Goal: Transaction & Acquisition: Book appointment/travel/reservation

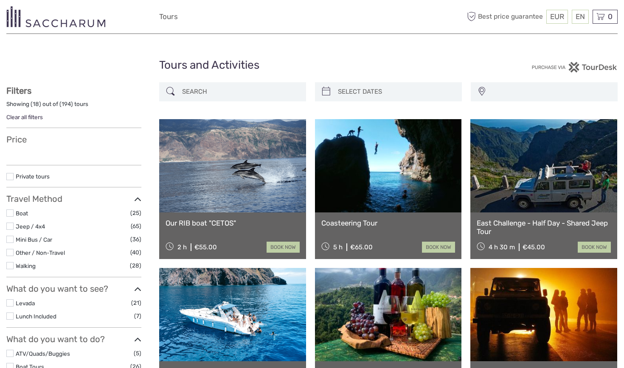
select select
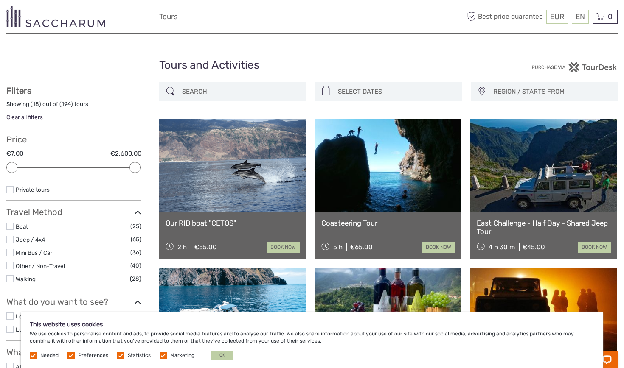
type input "05/09/2025"
click at [370, 86] on input "search" at bounding box center [395, 91] width 123 height 15
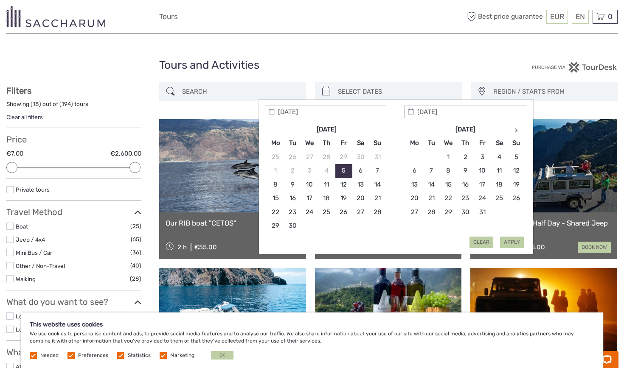
type input "05/09/2025"
click at [512, 238] on button "Apply" at bounding box center [512, 242] width 24 height 11
type input "05/09/2025 - 05/09/2025"
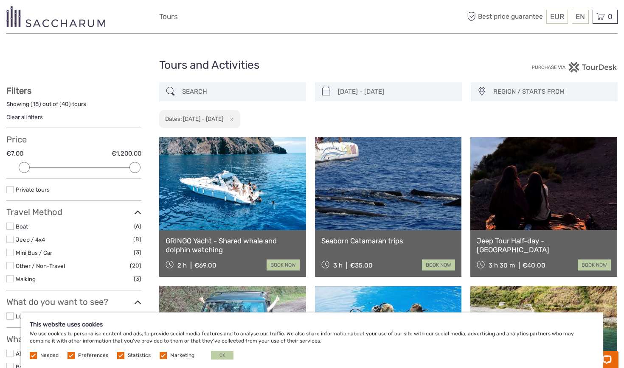
click at [259, 215] on link at bounding box center [232, 183] width 147 height 93
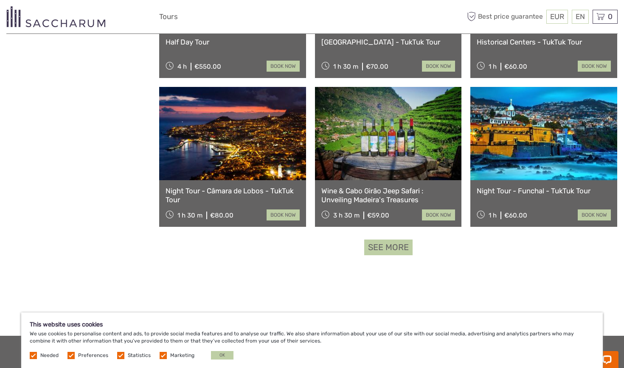
scroll to position [799, 0]
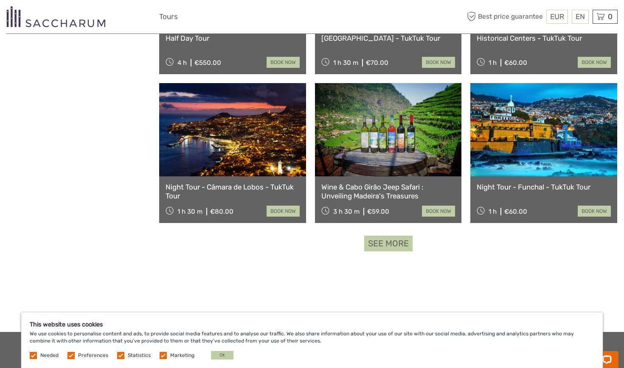
click at [376, 246] on link "See more" at bounding box center [388, 244] width 48 height 16
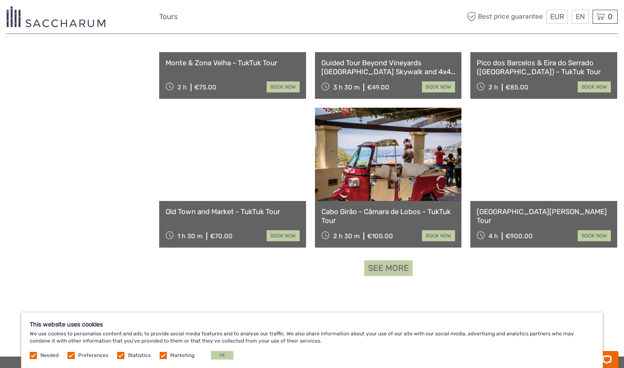
scroll to position [1671, 0]
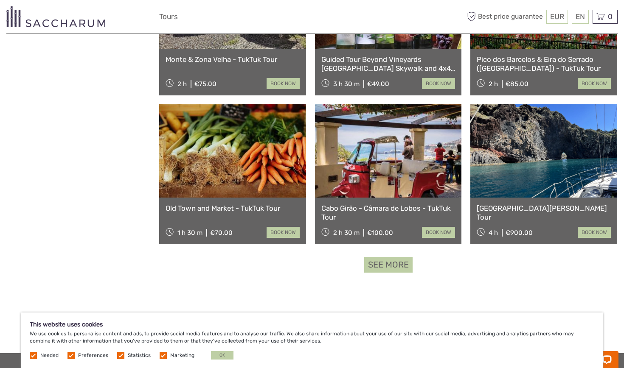
click at [376, 267] on link "See more" at bounding box center [388, 265] width 48 height 16
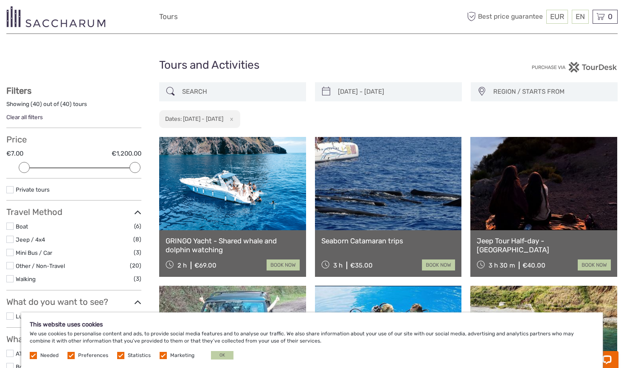
scroll to position [0, 0]
click at [227, 215] on link at bounding box center [232, 183] width 147 height 93
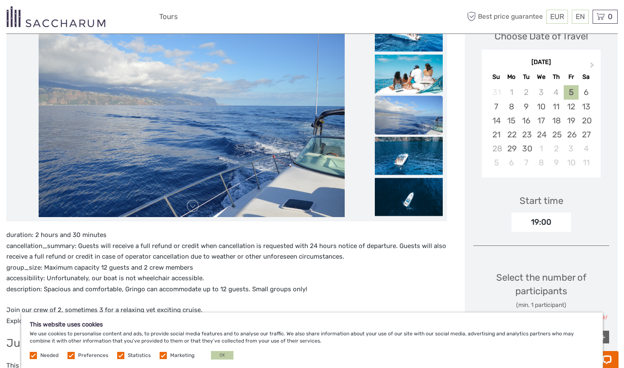
scroll to position [131, 0]
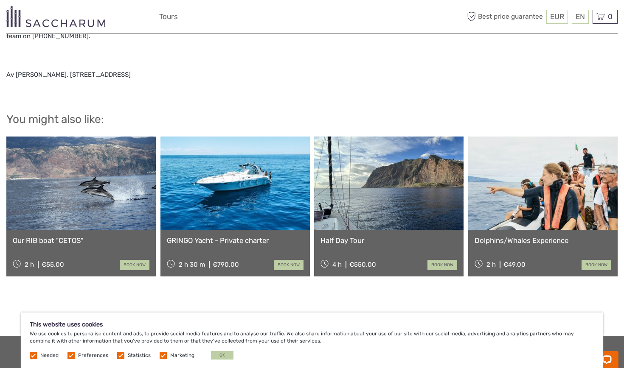
scroll to position [849, 0]
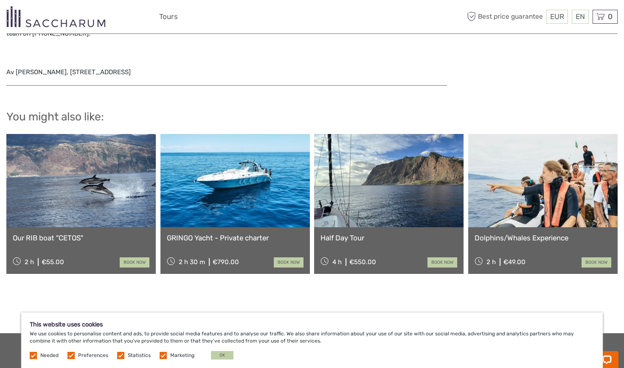
click at [115, 228] on div "Our RIB boat "CETOS" 2 h €55.00 book now" at bounding box center [80, 204] width 149 height 140
click at [106, 200] on link at bounding box center [80, 180] width 149 height 93
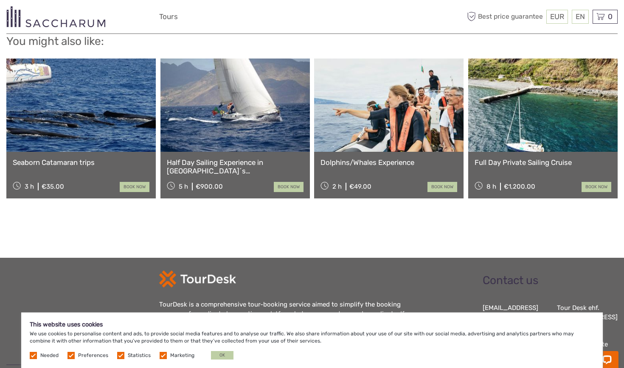
scroll to position [940, 0]
click at [425, 162] on link "Dolphins/Whales Experience" at bounding box center [388, 162] width 137 height 8
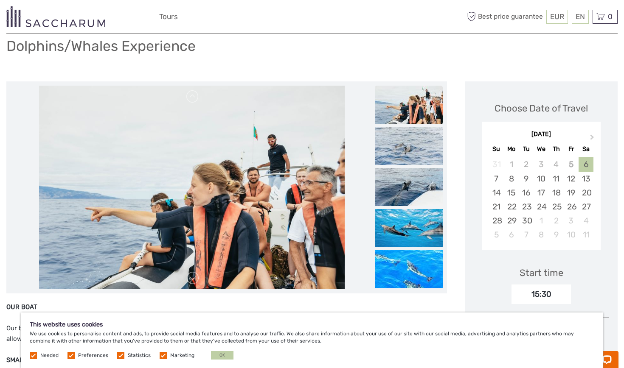
scroll to position [62, 0]
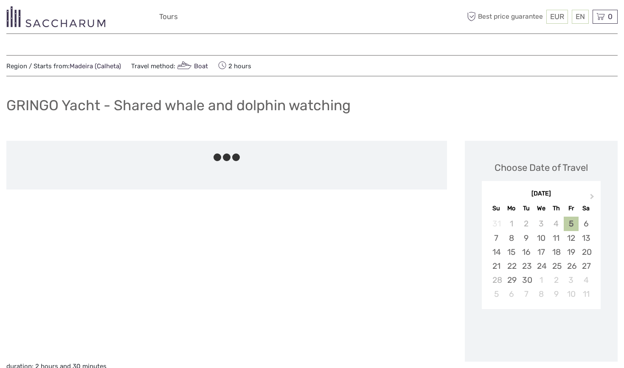
scroll to position [849, 0]
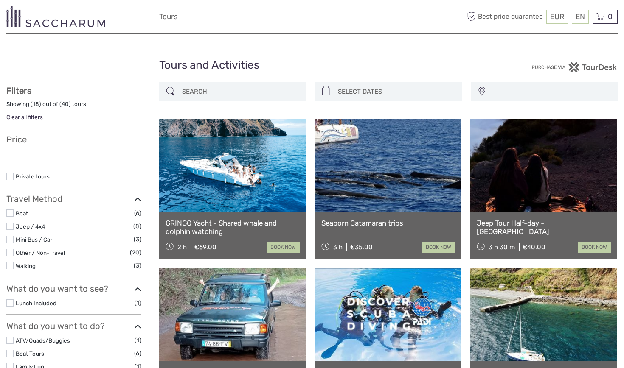
select select
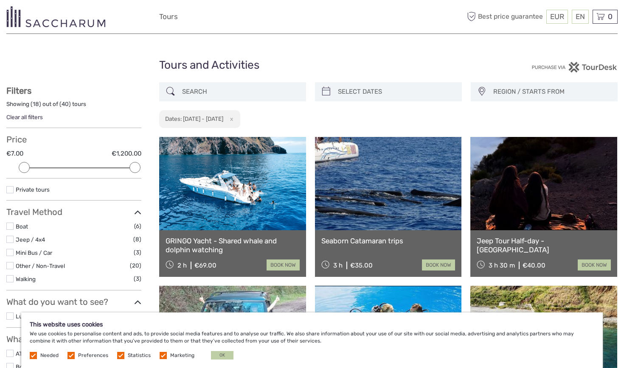
type input "05/09/2025 - 05/09/2025"
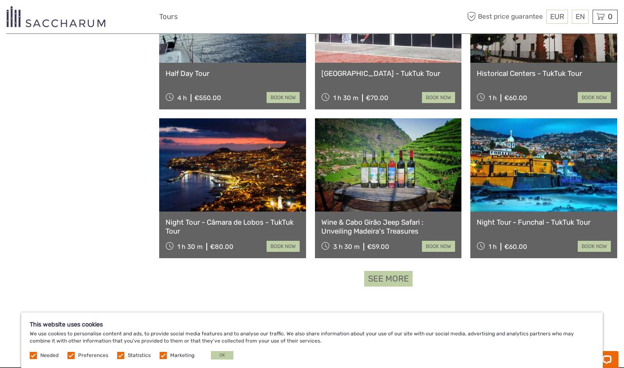
scroll to position [779, 0]
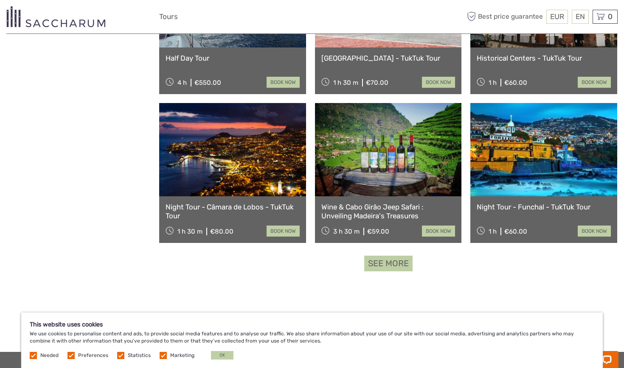
click at [382, 263] on link "See more" at bounding box center [388, 264] width 48 height 16
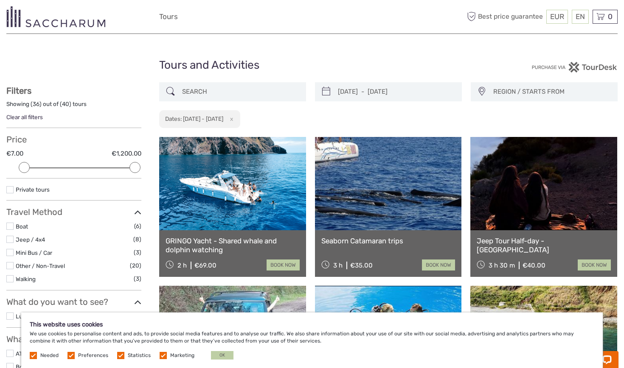
scroll to position [0, 0]
click at [174, 194] on link at bounding box center [232, 183] width 147 height 93
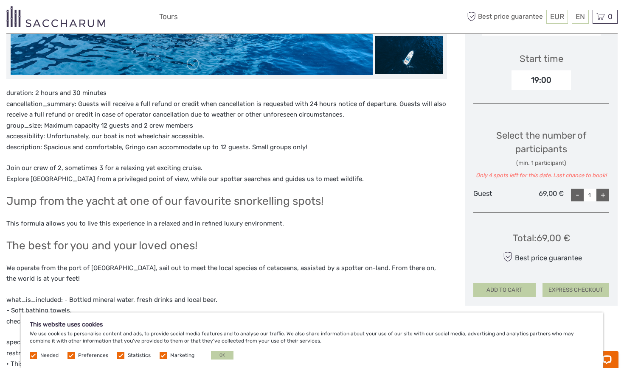
scroll to position [277, 0]
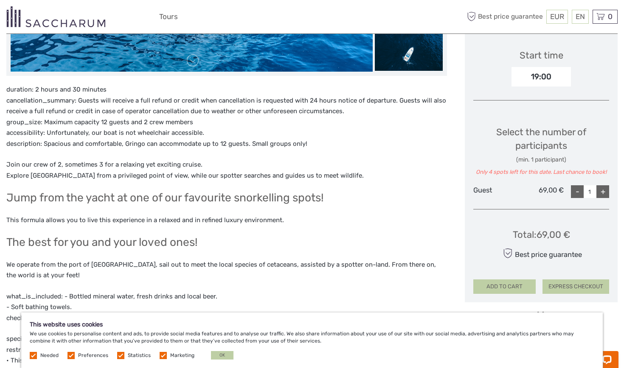
click at [602, 190] on div "+" at bounding box center [602, 191] width 13 height 13
type input "3"
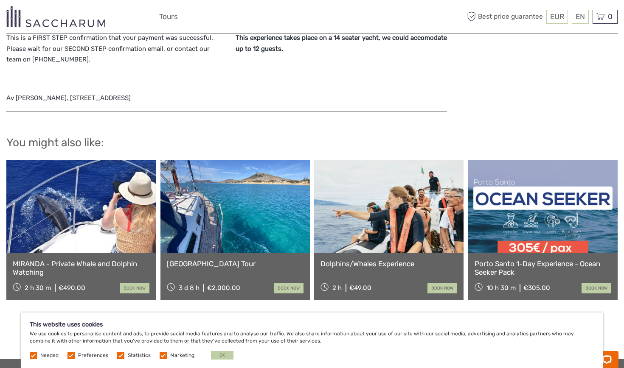
scroll to position [824, 0]
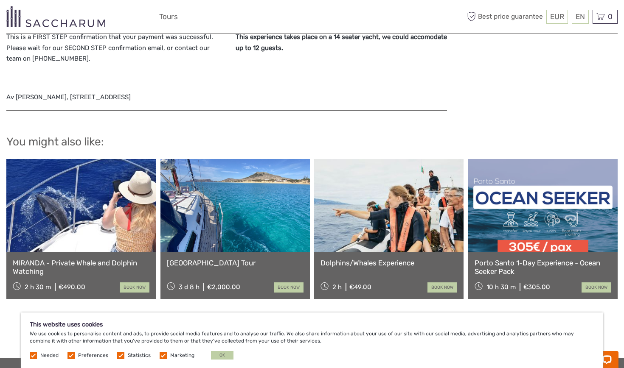
click at [138, 289] on link "book now" at bounding box center [135, 288] width 30 height 10
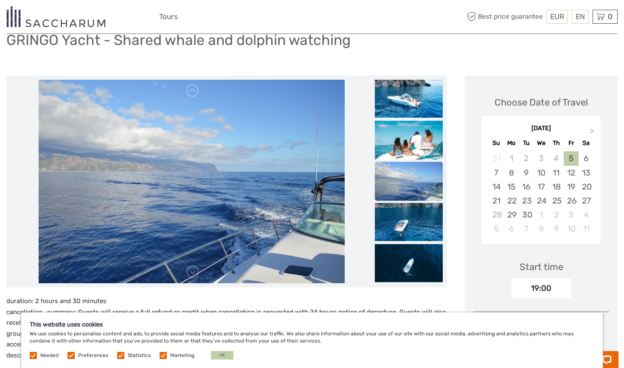
scroll to position [74, 0]
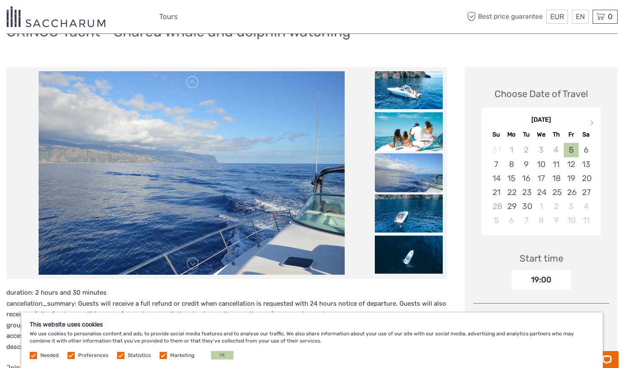
drag, startPoint x: 435, startPoint y: 0, endPoint x: 411, endPoint y: 77, distance: 80.7
click at [411, 77] on img at bounding box center [409, 90] width 68 height 38
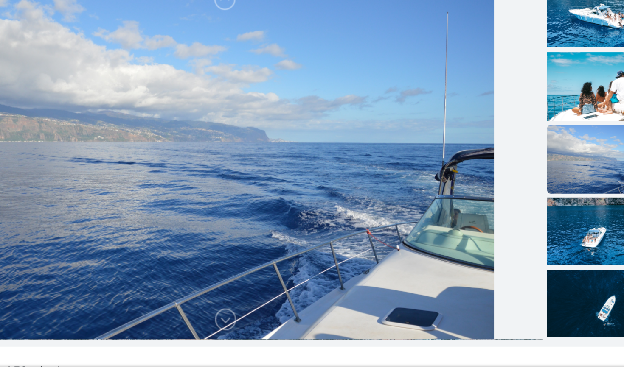
scroll to position [92, 0]
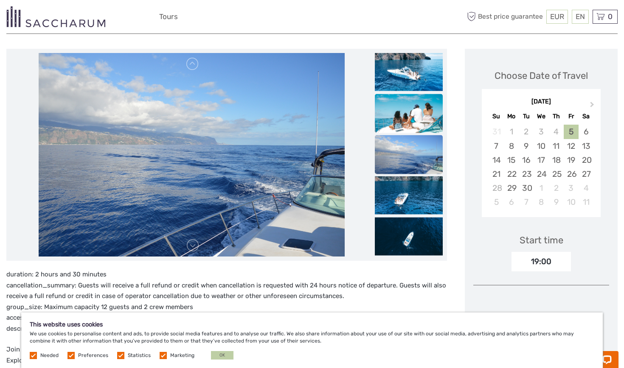
click at [387, 132] on img at bounding box center [409, 116] width 68 height 45
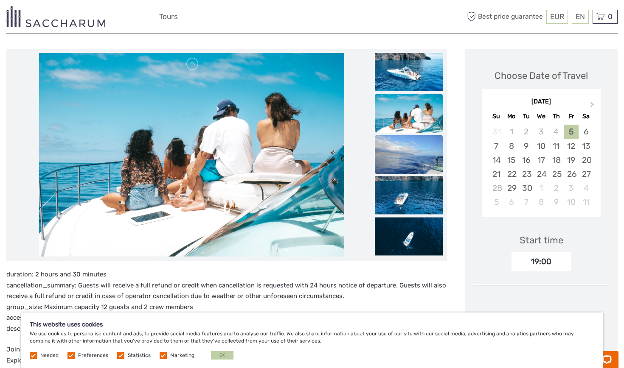
click at [396, 152] on img at bounding box center [409, 157] width 68 height 45
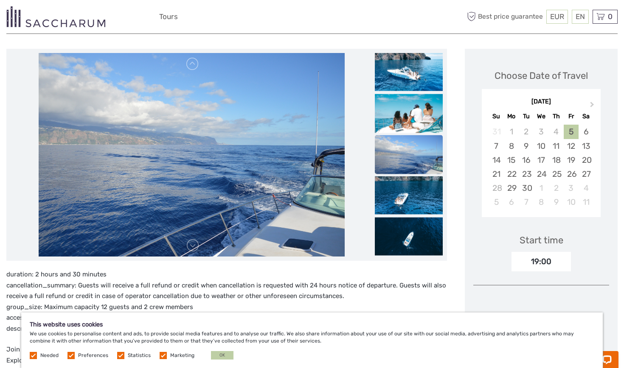
click at [399, 173] on img at bounding box center [409, 157] width 68 height 45
click at [399, 198] on img at bounding box center [409, 196] width 68 height 38
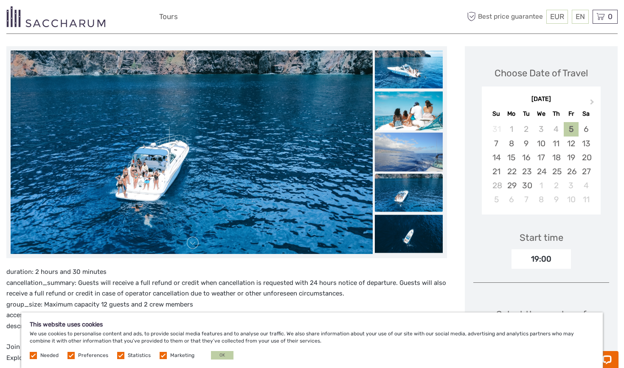
scroll to position [107, 0]
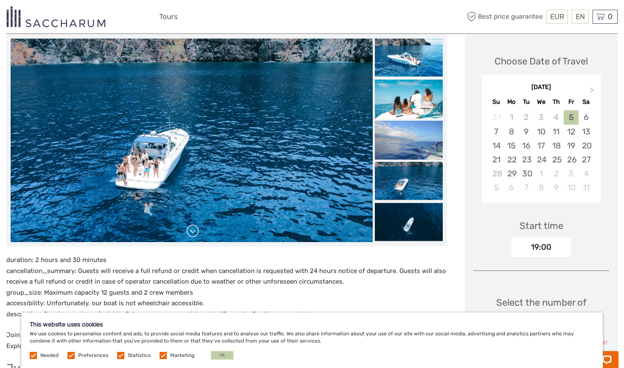
click at [189, 235] on link at bounding box center [193, 231] width 14 height 14
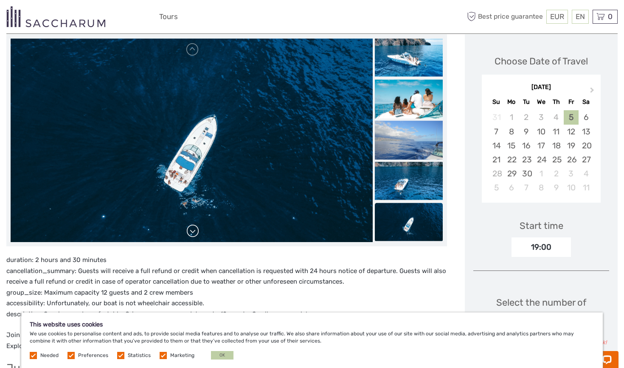
click at [192, 234] on link at bounding box center [193, 231] width 14 height 14
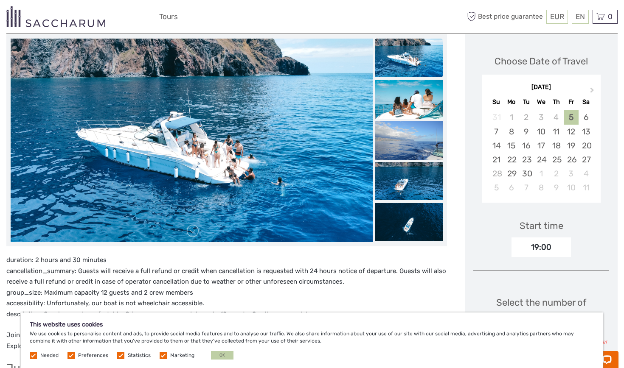
click at [192, 234] on div at bounding box center [192, 141] width 362 height 204
click at [192, 234] on link at bounding box center [193, 231] width 14 height 14
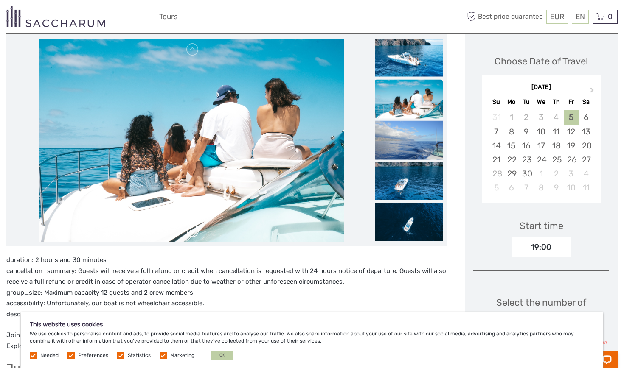
click at [192, 234] on link at bounding box center [193, 231] width 14 height 14
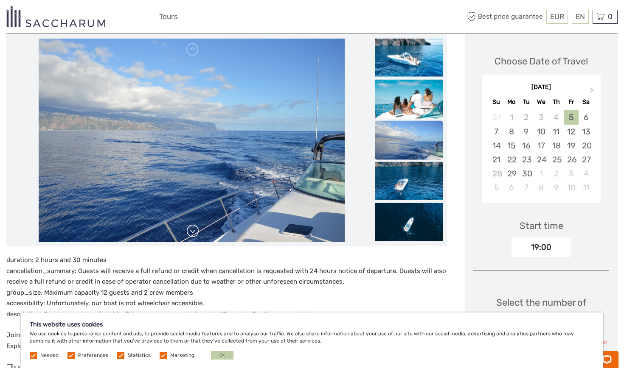
click at [192, 234] on link at bounding box center [193, 231] width 14 height 14
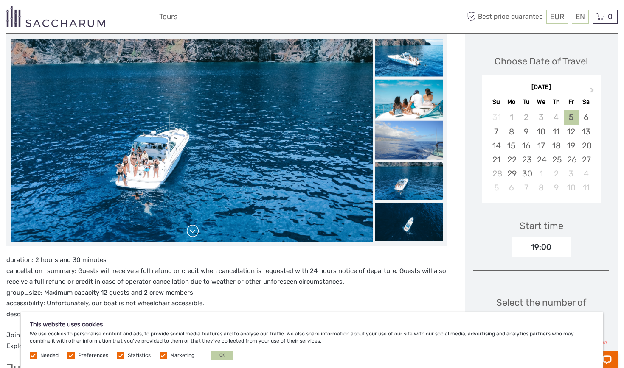
click at [192, 234] on link at bounding box center [193, 231] width 14 height 14
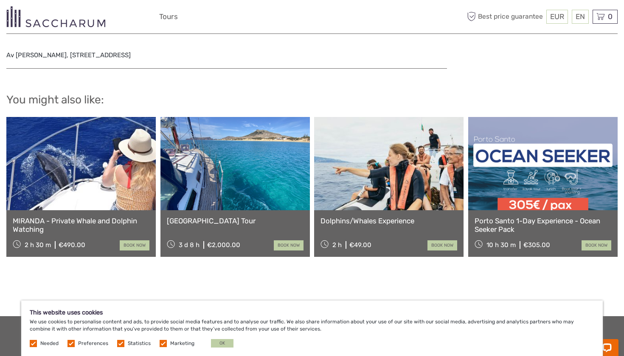
scroll to position [867, 0]
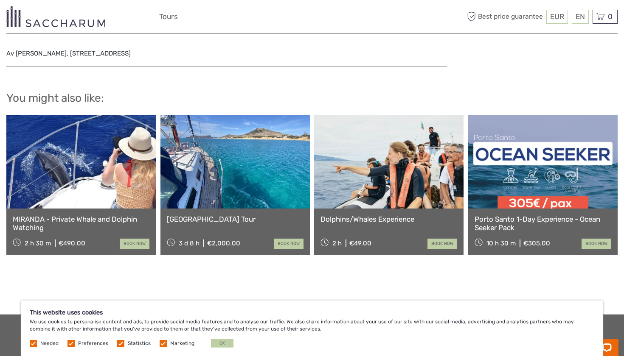
click at [95, 167] on link at bounding box center [80, 161] width 149 height 93
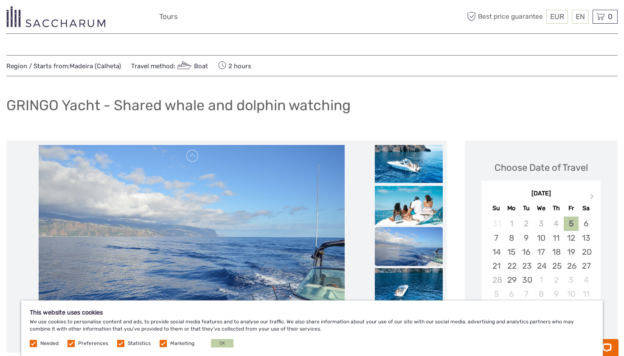
scroll to position [0, 0]
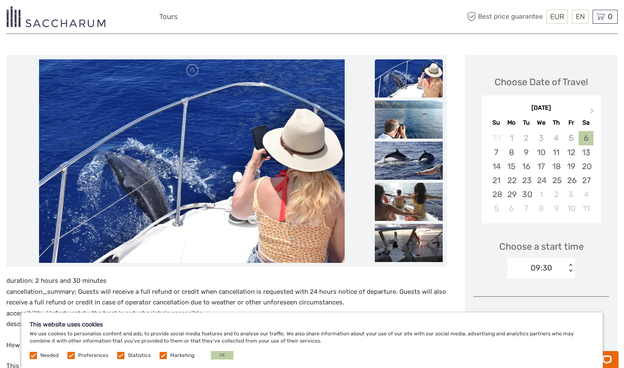
scroll to position [85, 0]
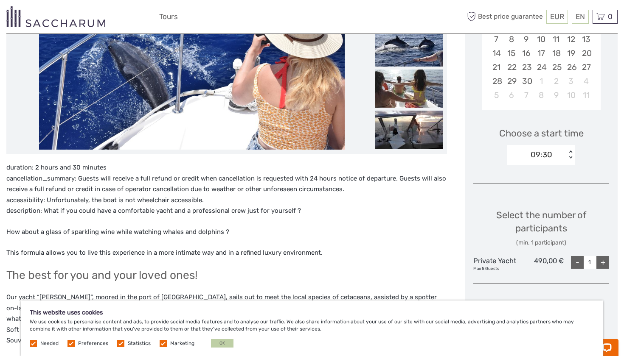
scroll to position [199, 0]
click at [606, 258] on div "+" at bounding box center [602, 262] width 13 height 13
type input "3"
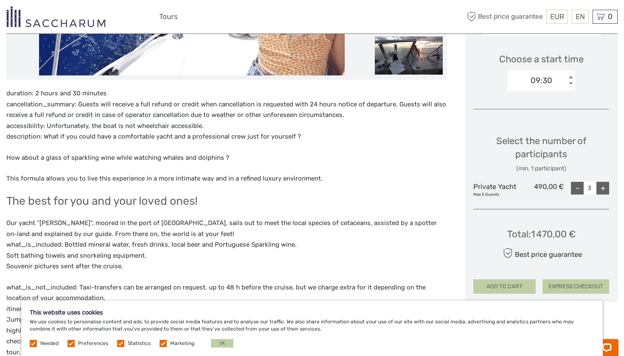
scroll to position [273, 0]
drag, startPoint x: 533, startPoint y: 232, endPoint x: 613, endPoint y: 231, distance: 79.8
click at [613, 231] on div "Choose Date of Travel Next Month [DATE] Su Mo Tu We Th Fr Sa 31 1 2 3 4 5 6 7 8…" at bounding box center [541, 85] width 153 height 435
click at [530, 213] on div "Choose Date of Travel Next Month September 2025 Su Mo Tu We Th Fr Sa 31 1 2 3 4…" at bounding box center [541, 85] width 153 height 435
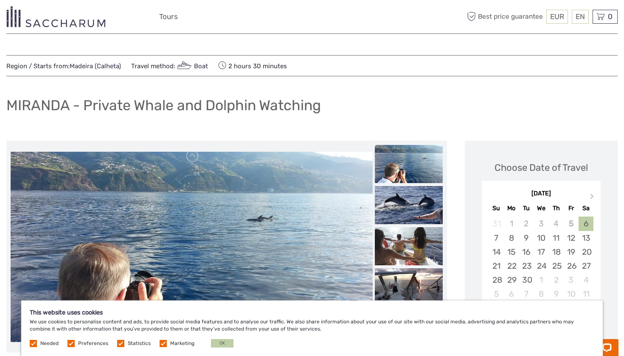
scroll to position [0, 0]
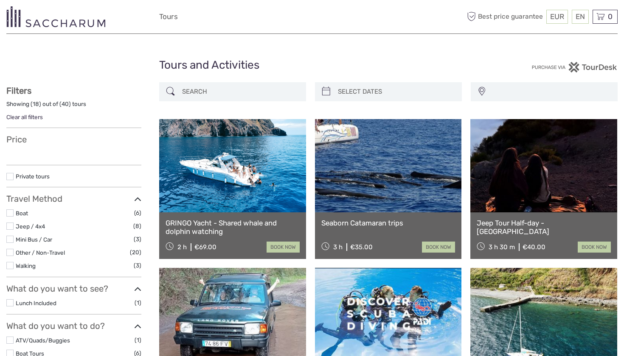
select select
type input "[DATE] - [DATE]"
select select
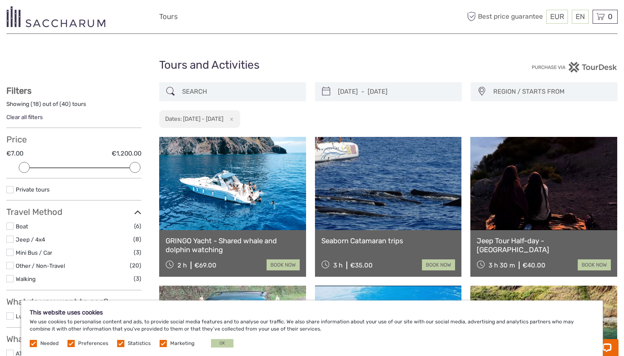
type input "[DATE]"
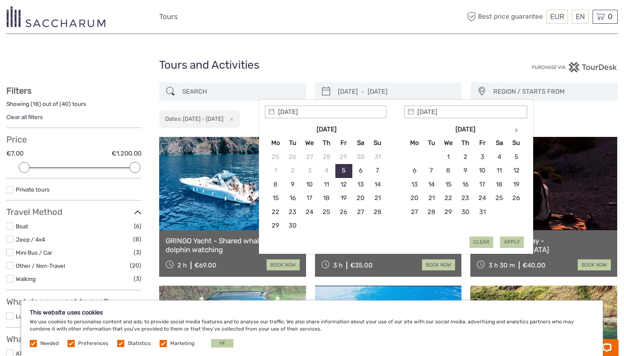
click at [377, 87] on input "[DATE] - [DATE]" at bounding box center [395, 91] width 123 height 15
type input "06/09/2025"
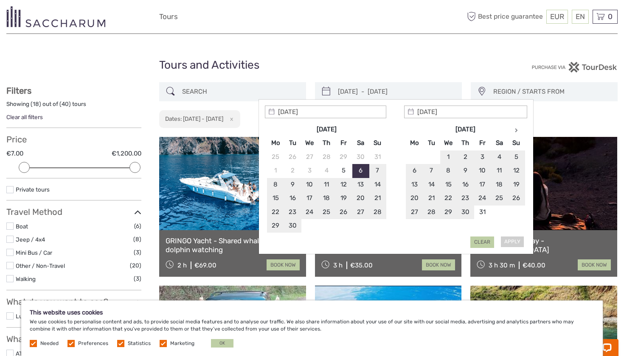
click at [513, 238] on div "Apply Clear" at bounding box center [396, 177] width 262 height 143
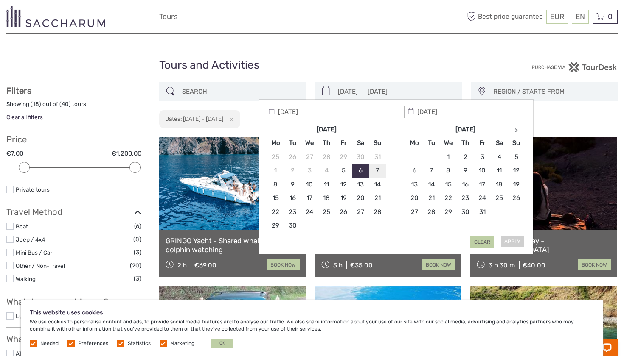
type input "06/09/2025"
click at [514, 238] on button "Apply" at bounding box center [512, 242] width 24 height 11
type input "06/09/2025 - 06/09/2025"
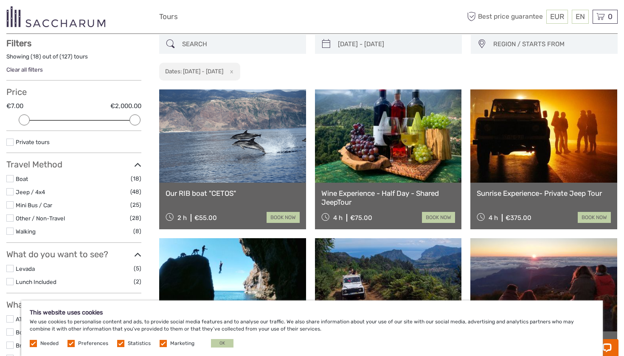
scroll to position [48, 0]
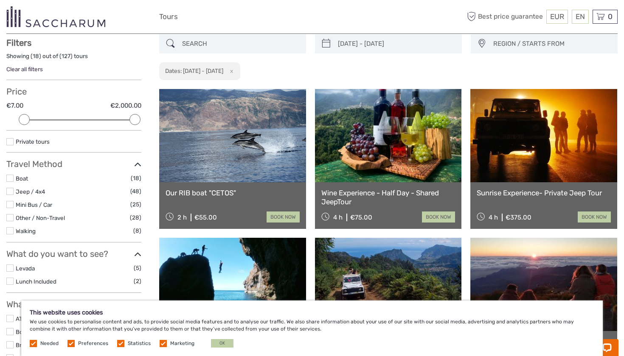
click at [244, 178] on link at bounding box center [232, 135] width 147 height 93
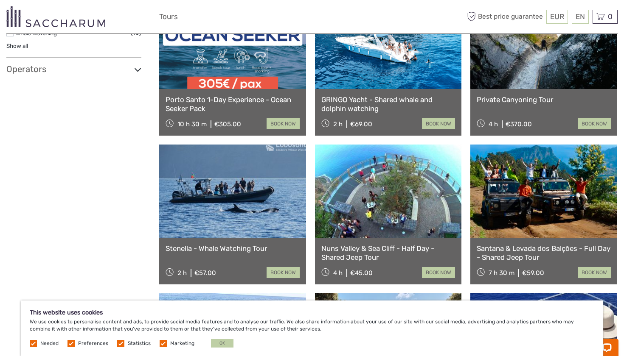
scroll to position [440, 0]
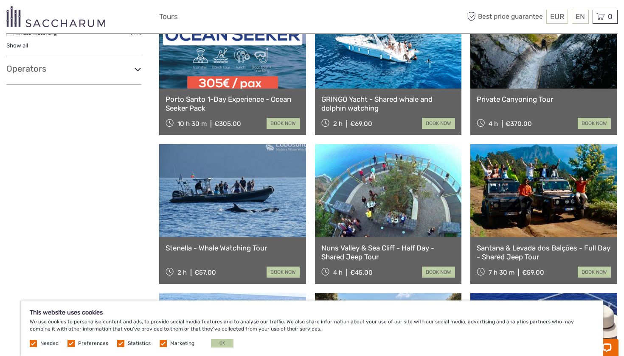
click at [258, 236] on link at bounding box center [232, 190] width 147 height 93
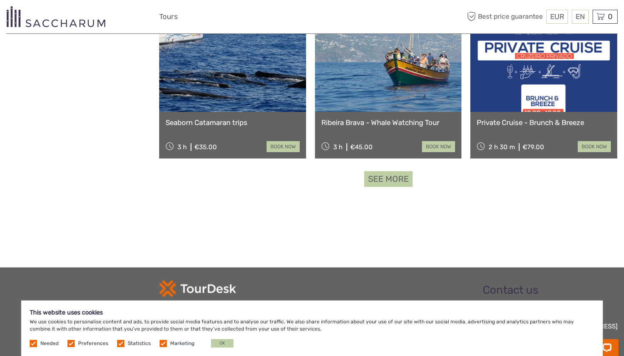
scroll to position [877, 0]
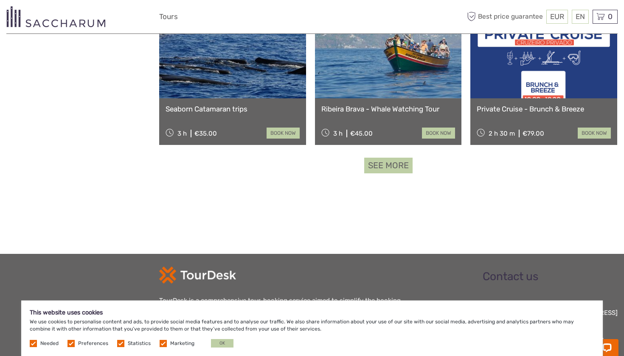
click at [378, 170] on link "See more" at bounding box center [388, 166] width 48 height 16
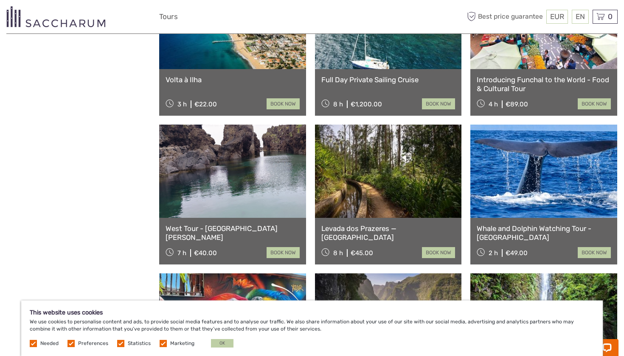
scroll to position [1510, 0]
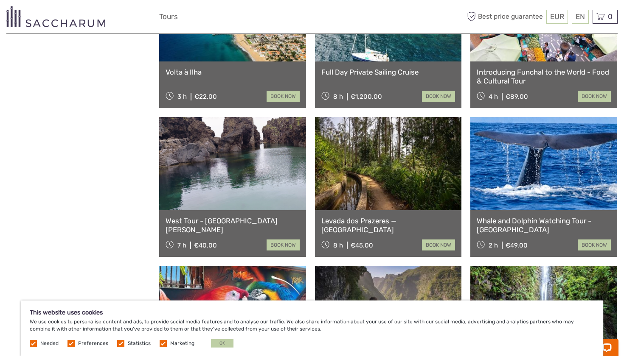
click at [556, 222] on link "Whale and Dolphin Watching Tour - [GEOGRAPHIC_DATA]" at bounding box center [544, 225] width 134 height 17
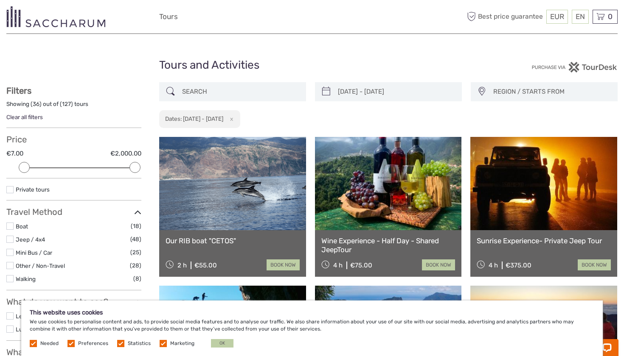
scroll to position [0, 0]
click at [217, 99] on div at bounding box center [232, 91] width 147 height 19
click at [213, 91] on input "search" at bounding box center [240, 91] width 123 height 15
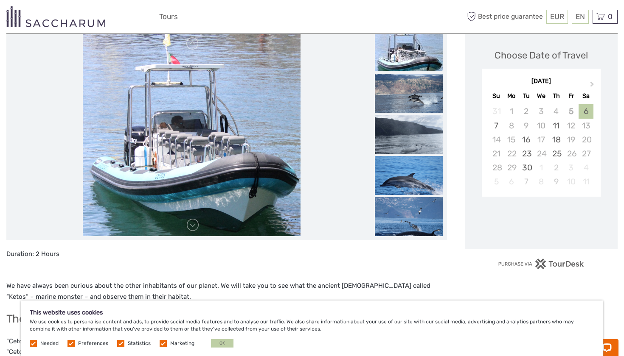
scroll to position [114, 0]
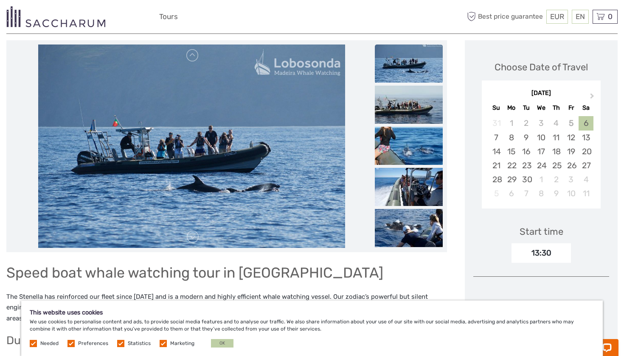
scroll to position [98, 0]
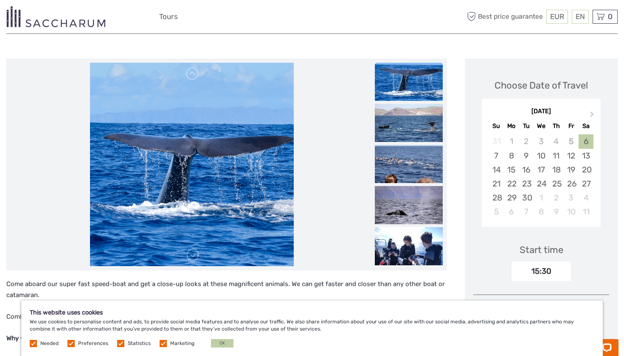
scroll to position [83, 0]
